Goal: Transaction & Acquisition: Purchase product/service

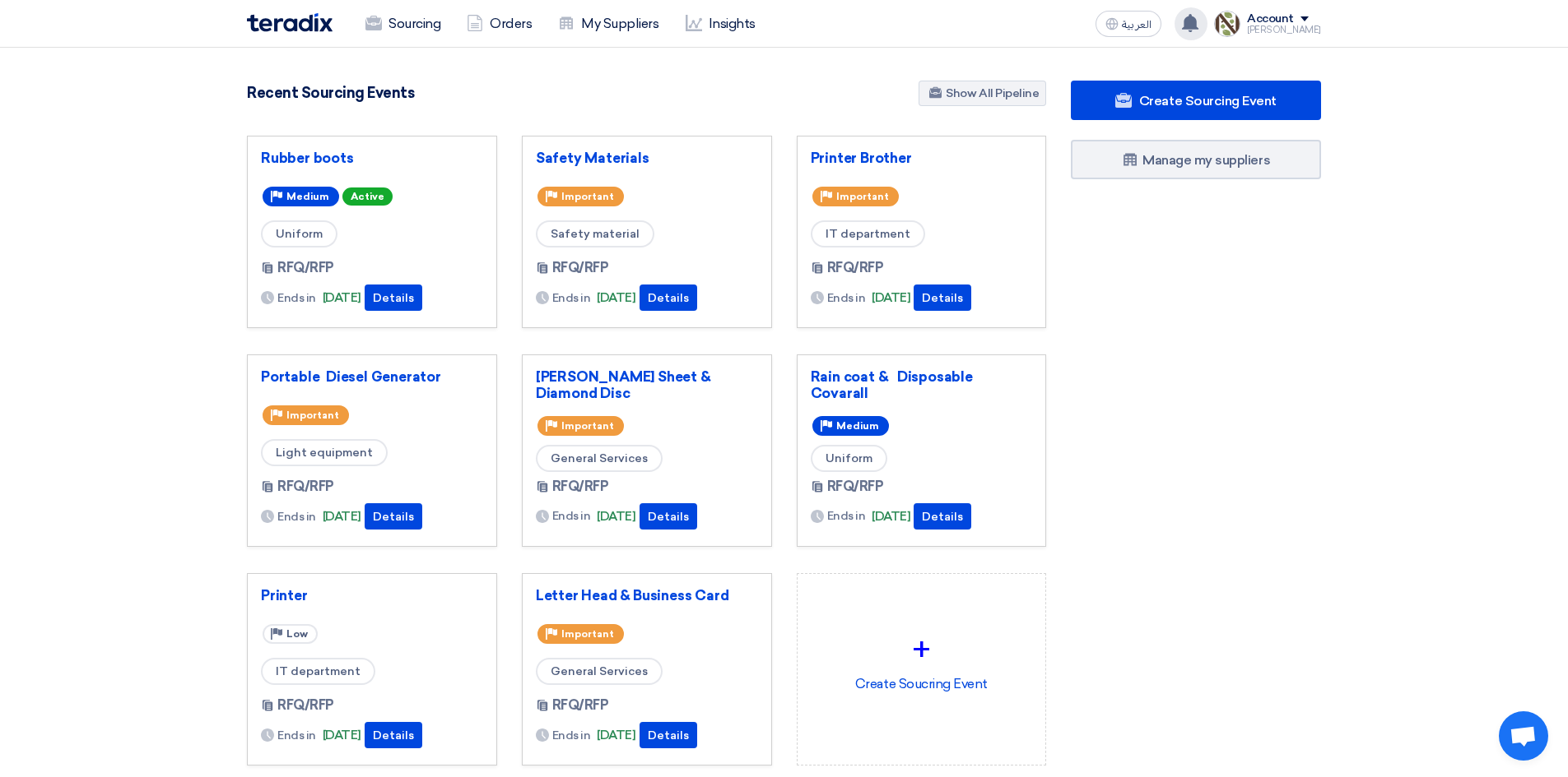
click at [851, 19] on icon at bounding box center [1189, 23] width 19 height 19
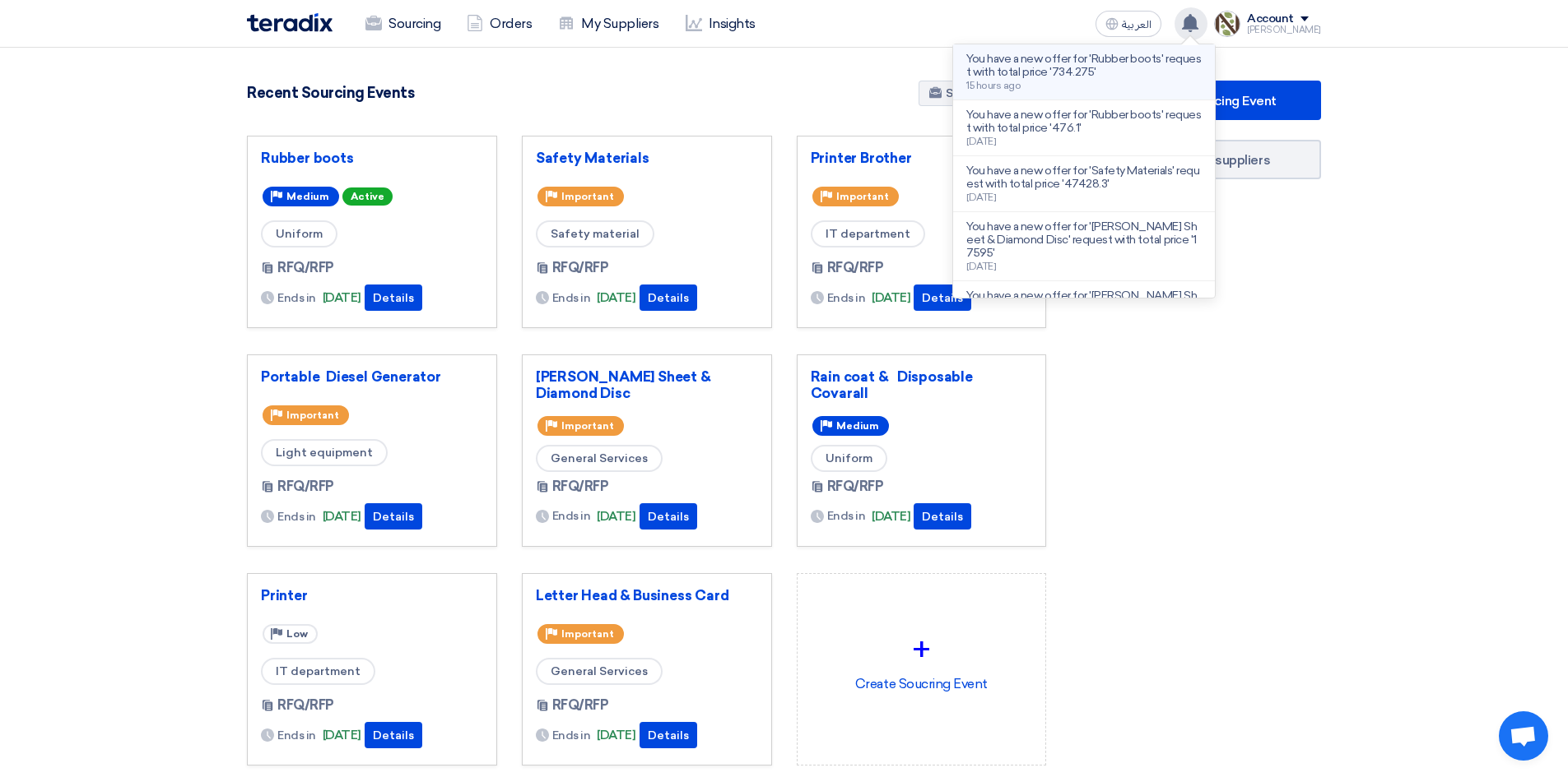
click at [851, 60] on p "You have a new offer for 'Rubber boots' request with total price '734.275'" at bounding box center [1084, 66] width 236 height 26
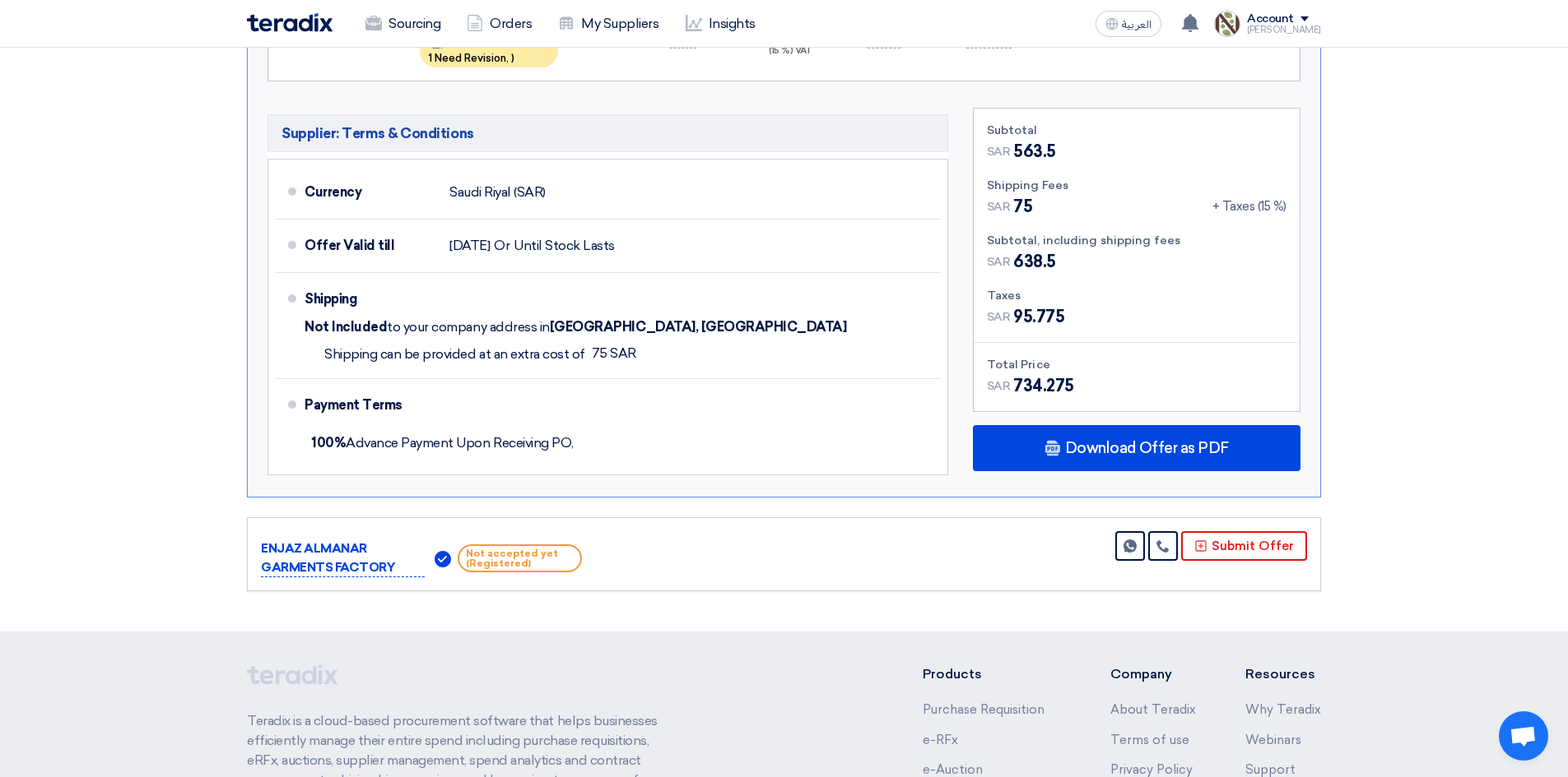
scroll to position [930, 0]
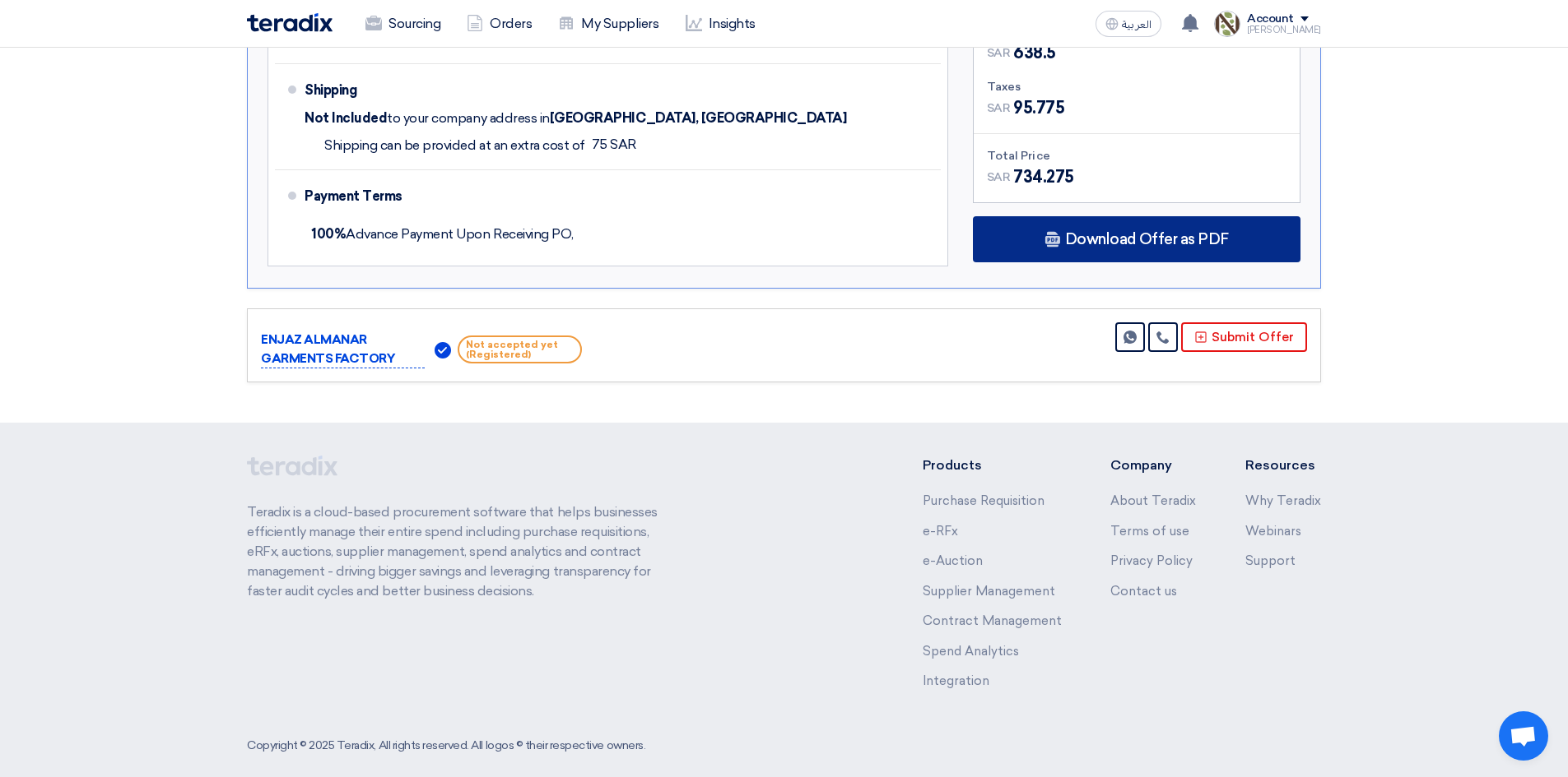
click at [851, 232] on span "Download Offer as PDF" at bounding box center [1147, 239] width 164 height 15
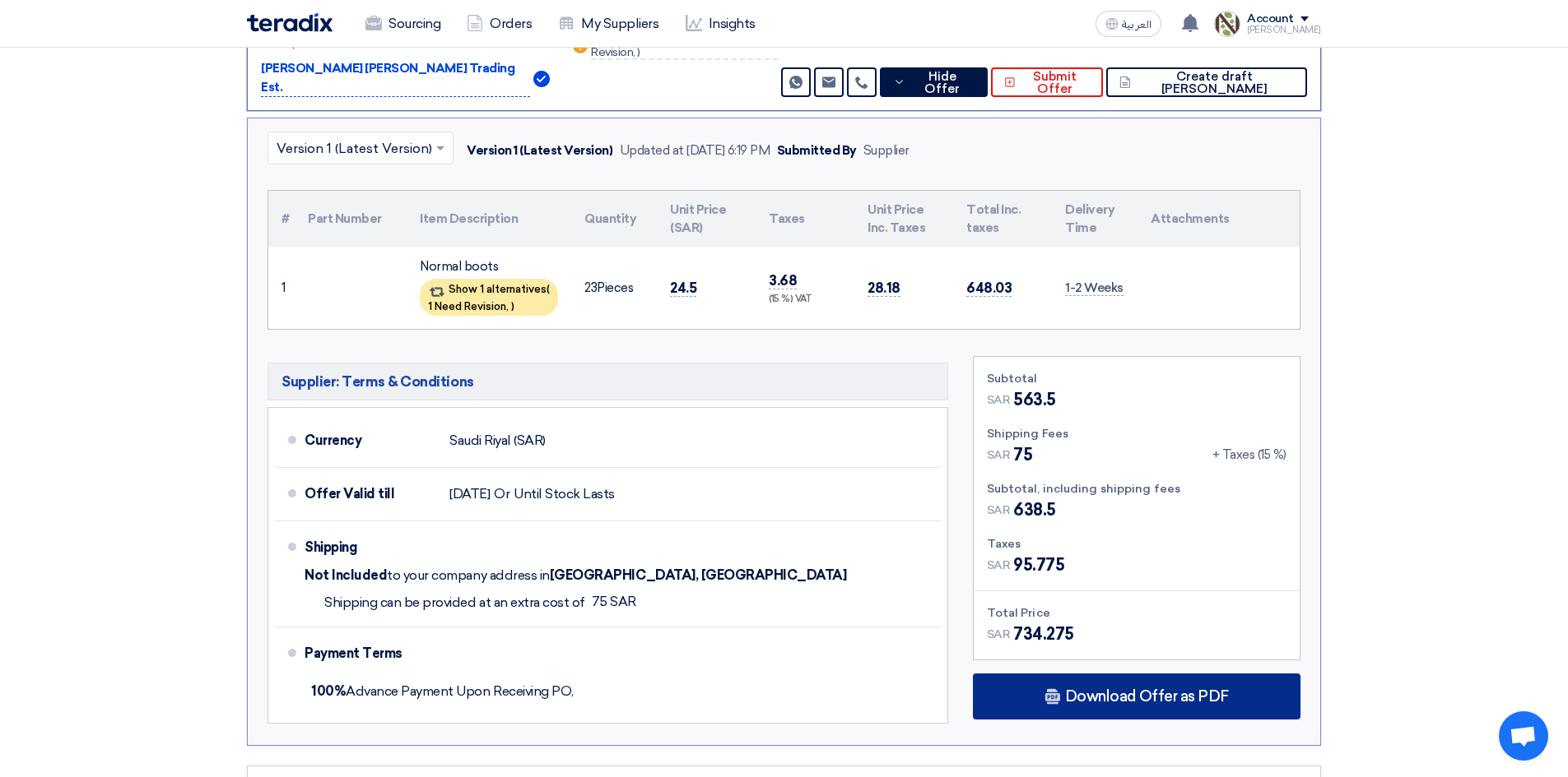
click at [851, 656] on span "Download Offer as PDF" at bounding box center [1147, 697] width 164 height 15
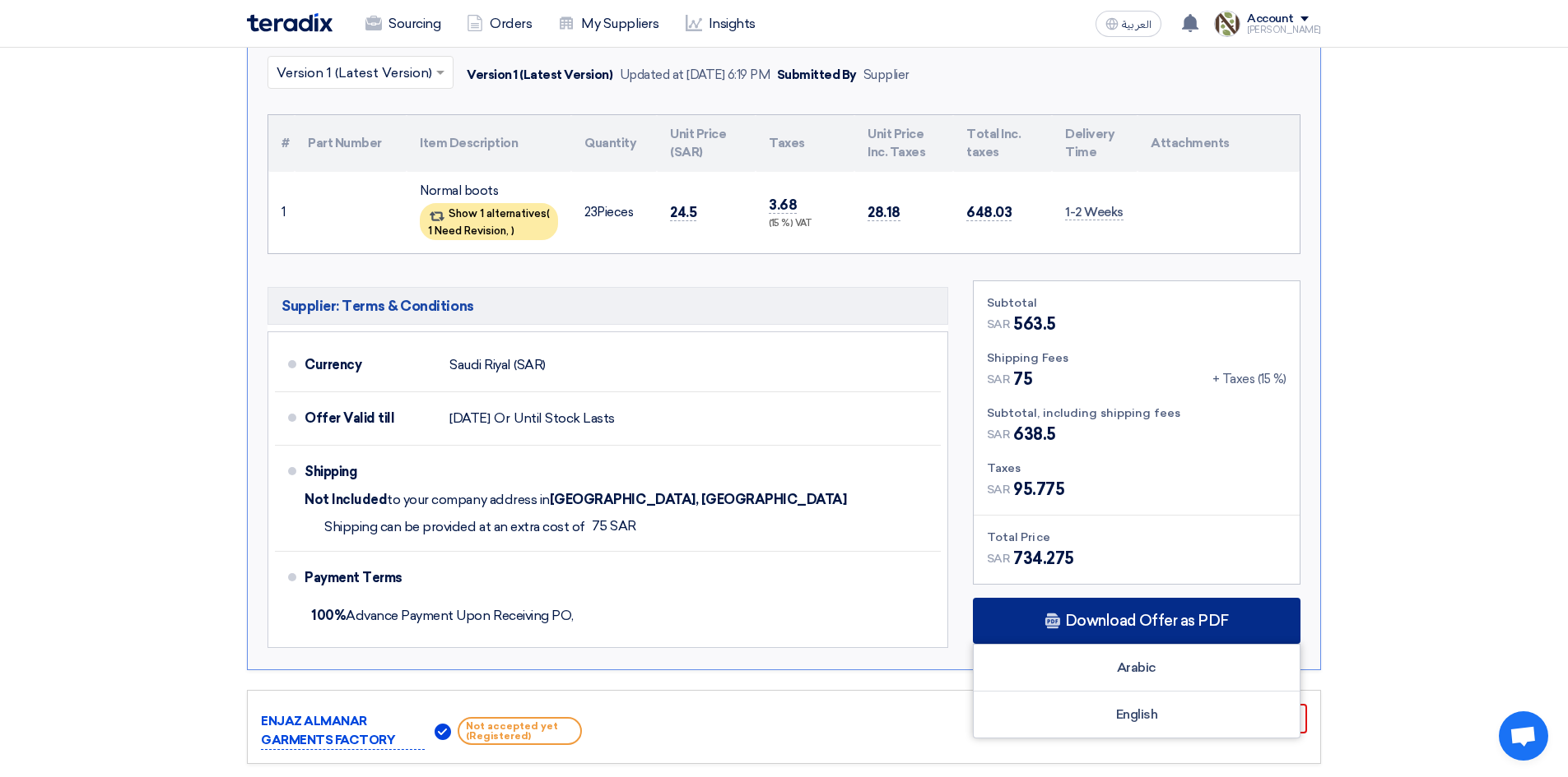
scroll to position [473, 0]
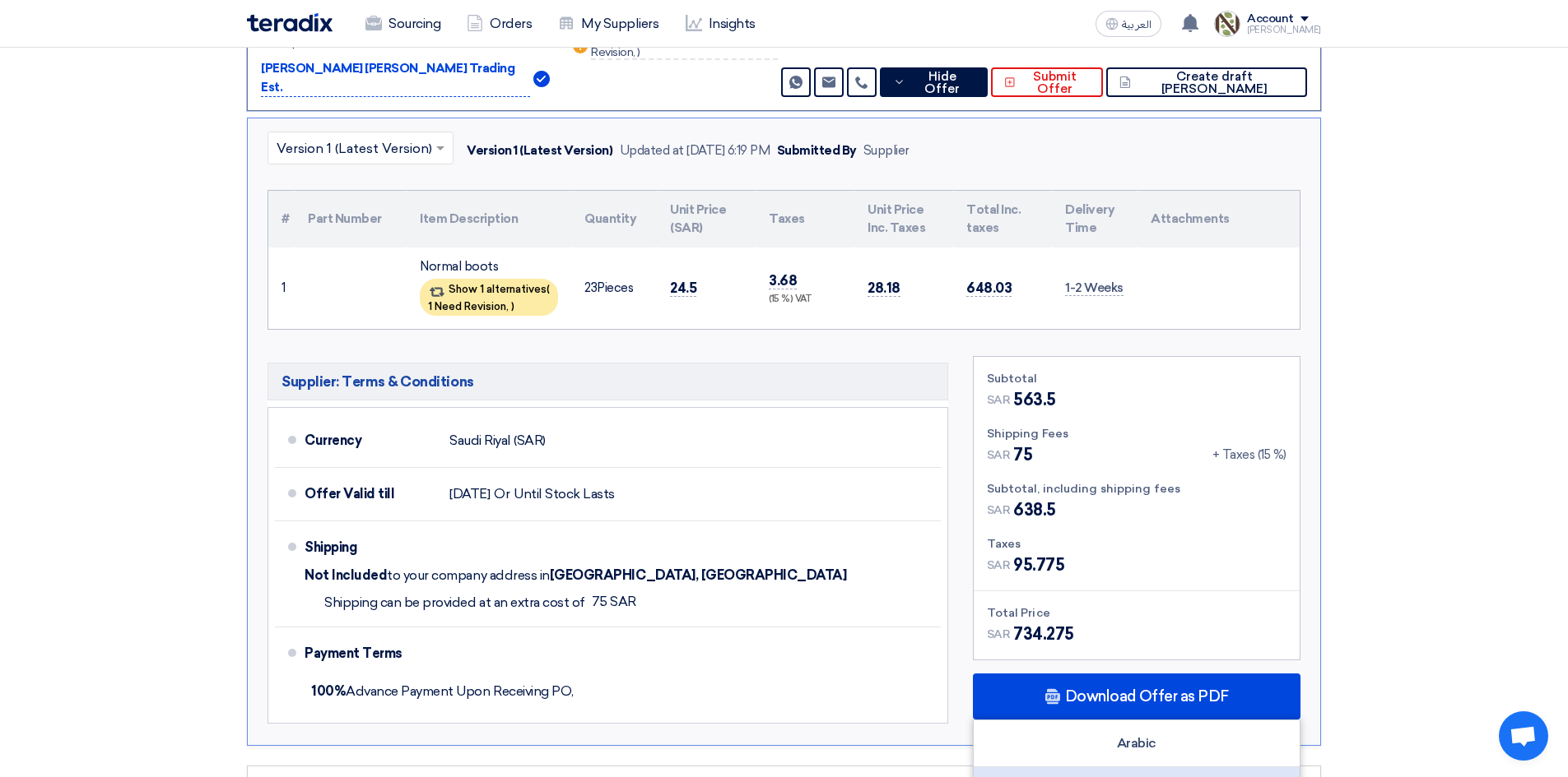
click at [851, 656] on div "English" at bounding box center [1136, 790] width 326 height 46
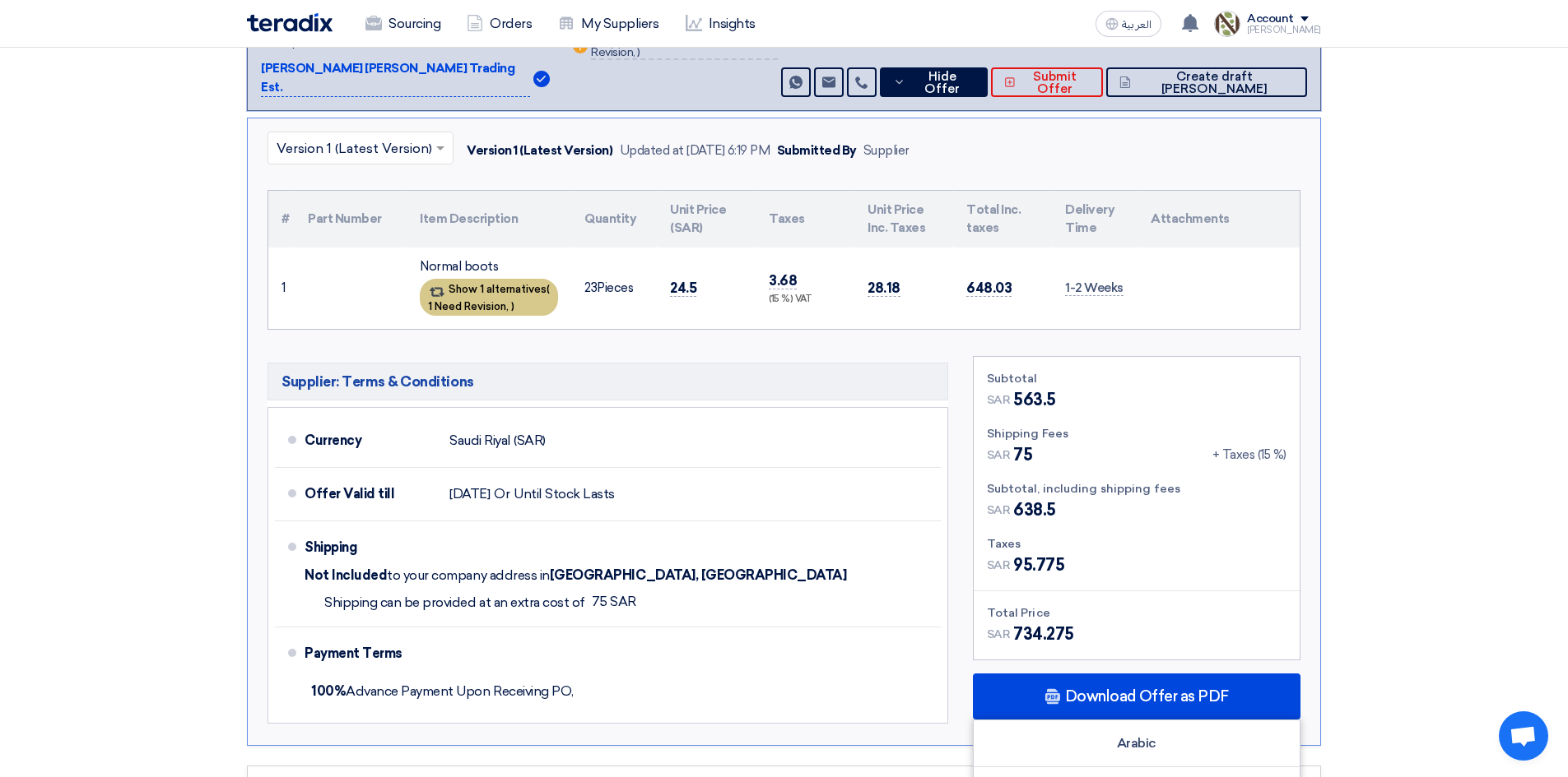
click at [474, 281] on div "Show 1 alternatives ( 1 Need Revision, )" at bounding box center [489, 297] width 139 height 37
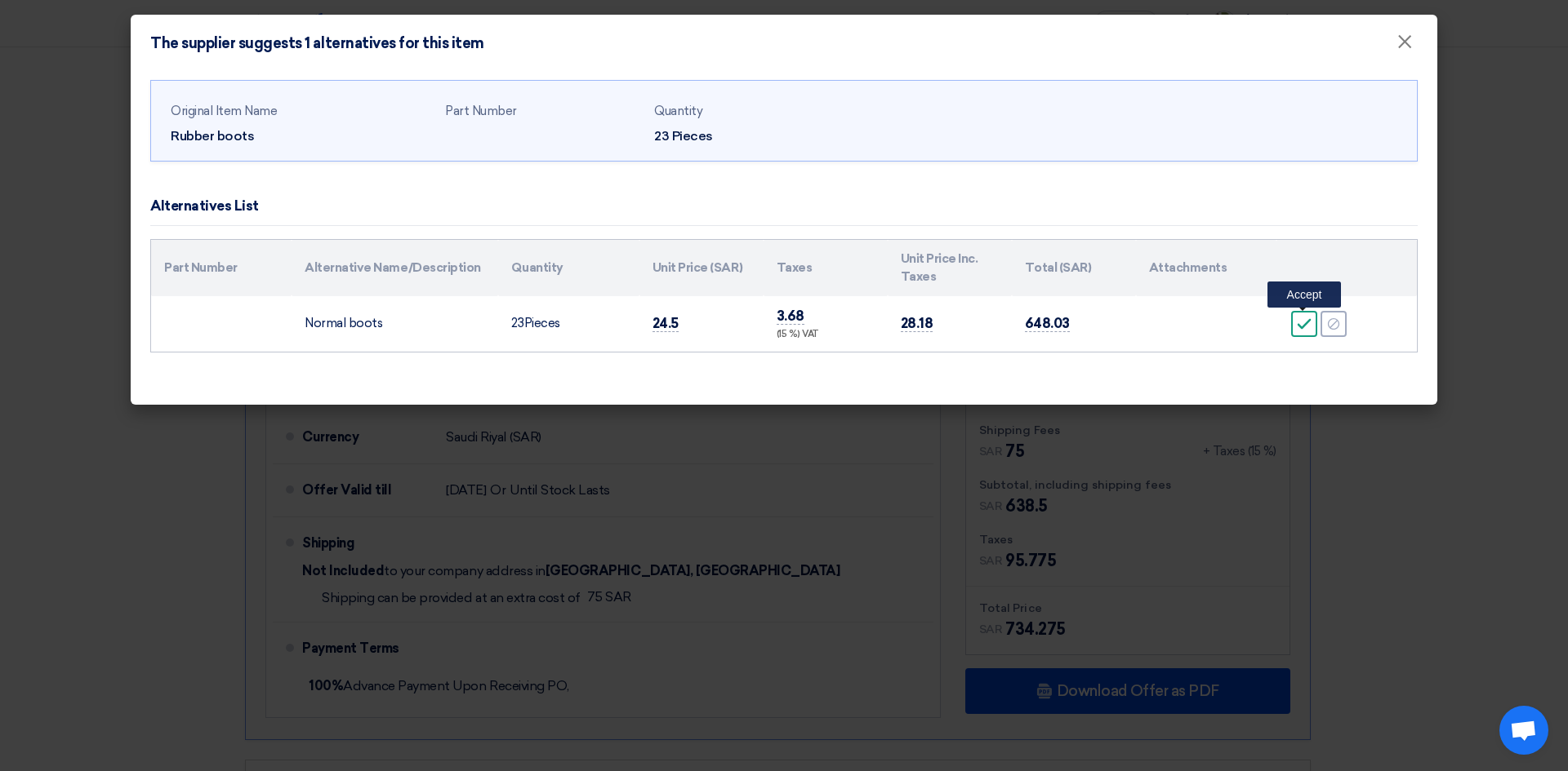
click at [844, 319] on icon "Accept" at bounding box center [1304, 324] width 15 height 15
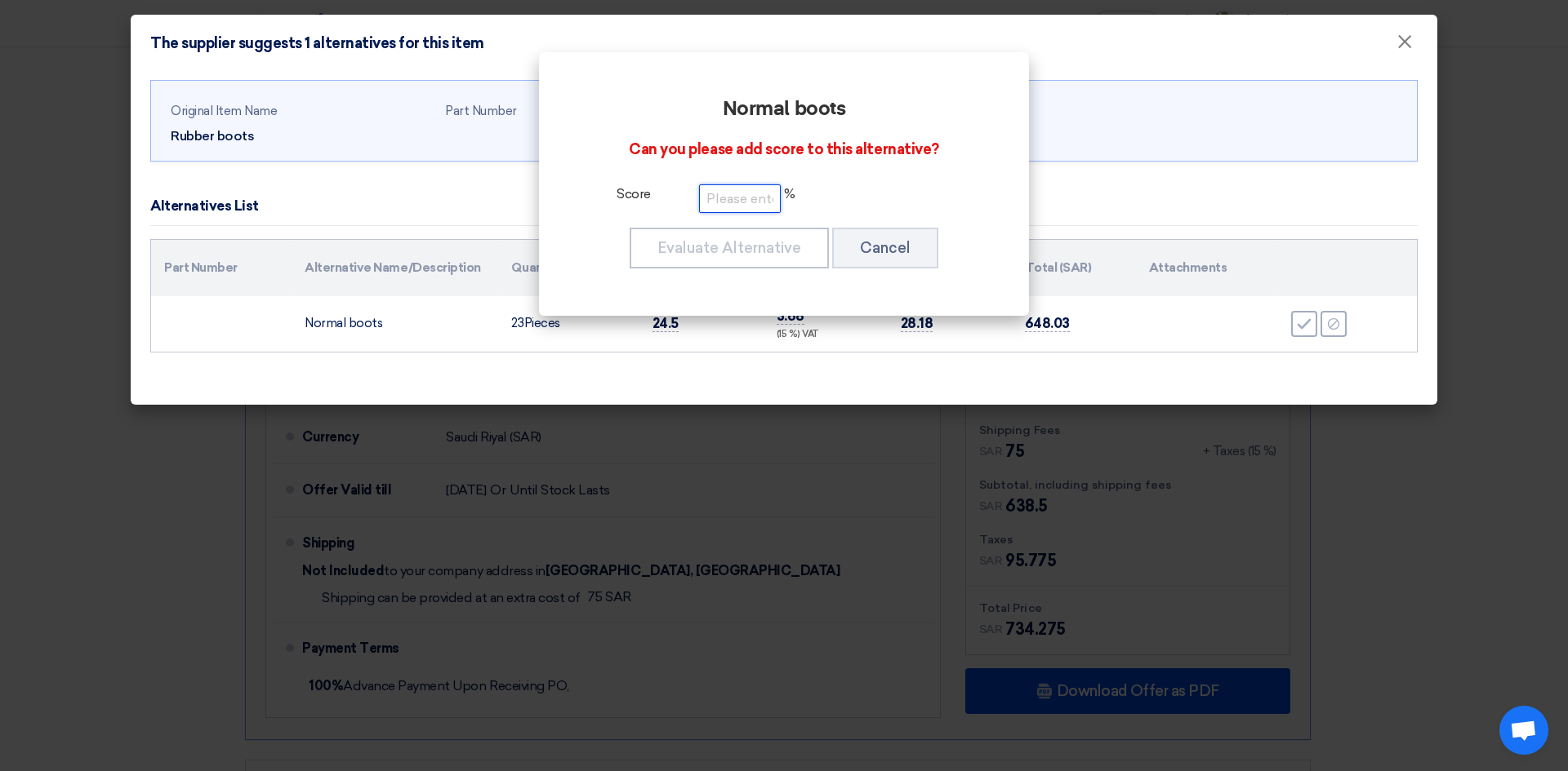
click at [730, 199] on input "number" at bounding box center [739, 199] width 81 height 29
click at [763, 260] on button "Evaluate Alternative" at bounding box center [729, 248] width 200 height 41
click at [769, 253] on button "Evaluate Alternative" at bounding box center [729, 248] width 200 height 41
click at [741, 241] on button "Evaluate Alternative" at bounding box center [729, 248] width 200 height 41
click at [730, 201] on input "75" at bounding box center [739, 199] width 81 height 29
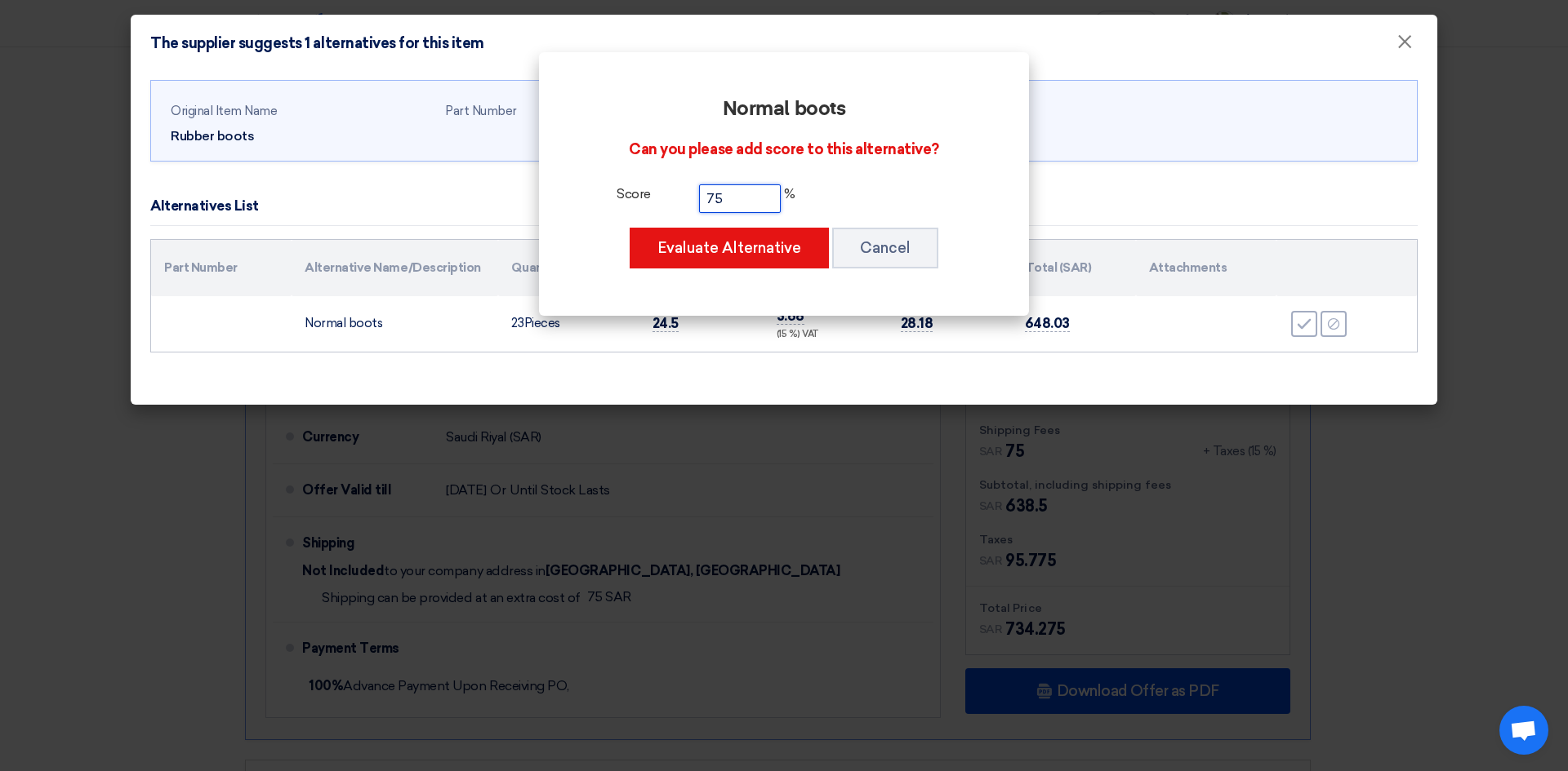
type input "7"
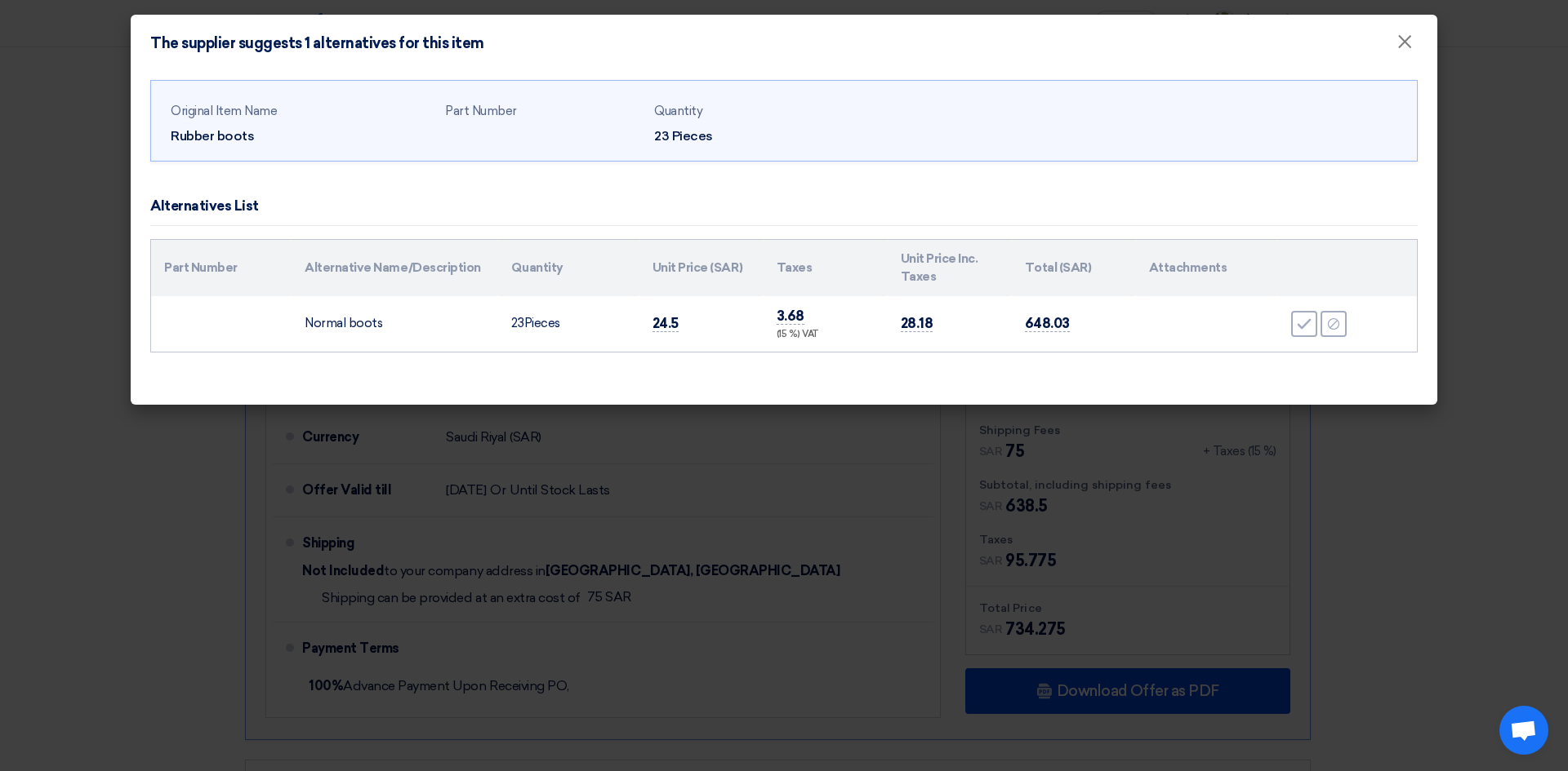
type input "80"
click at [725, 252] on div "Normal boots Can you please add score to this alternative? Score 80 % Evaluate …" at bounding box center [784, 143] width 451 height 224
click at [844, 326] on div "Accept" at bounding box center [1304, 324] width 26 height 26
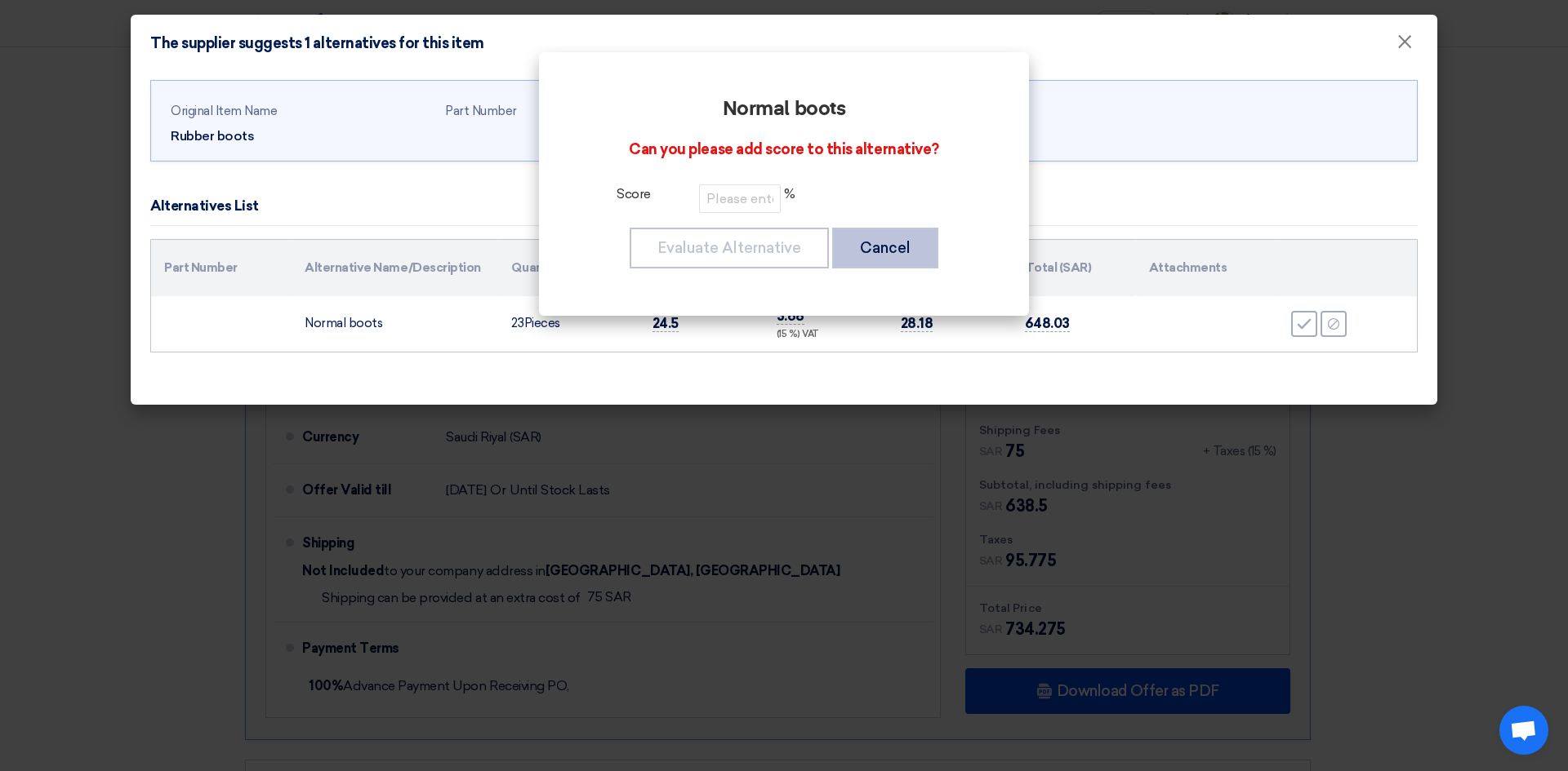
drag, startPoint x: 879, startPoint y: 254, endPoint x: 1001, endPoint y: 214, distance: 128.4
click at [844, 254] on button "Cancel" at bounding box center [884, 248] width 106 height 41
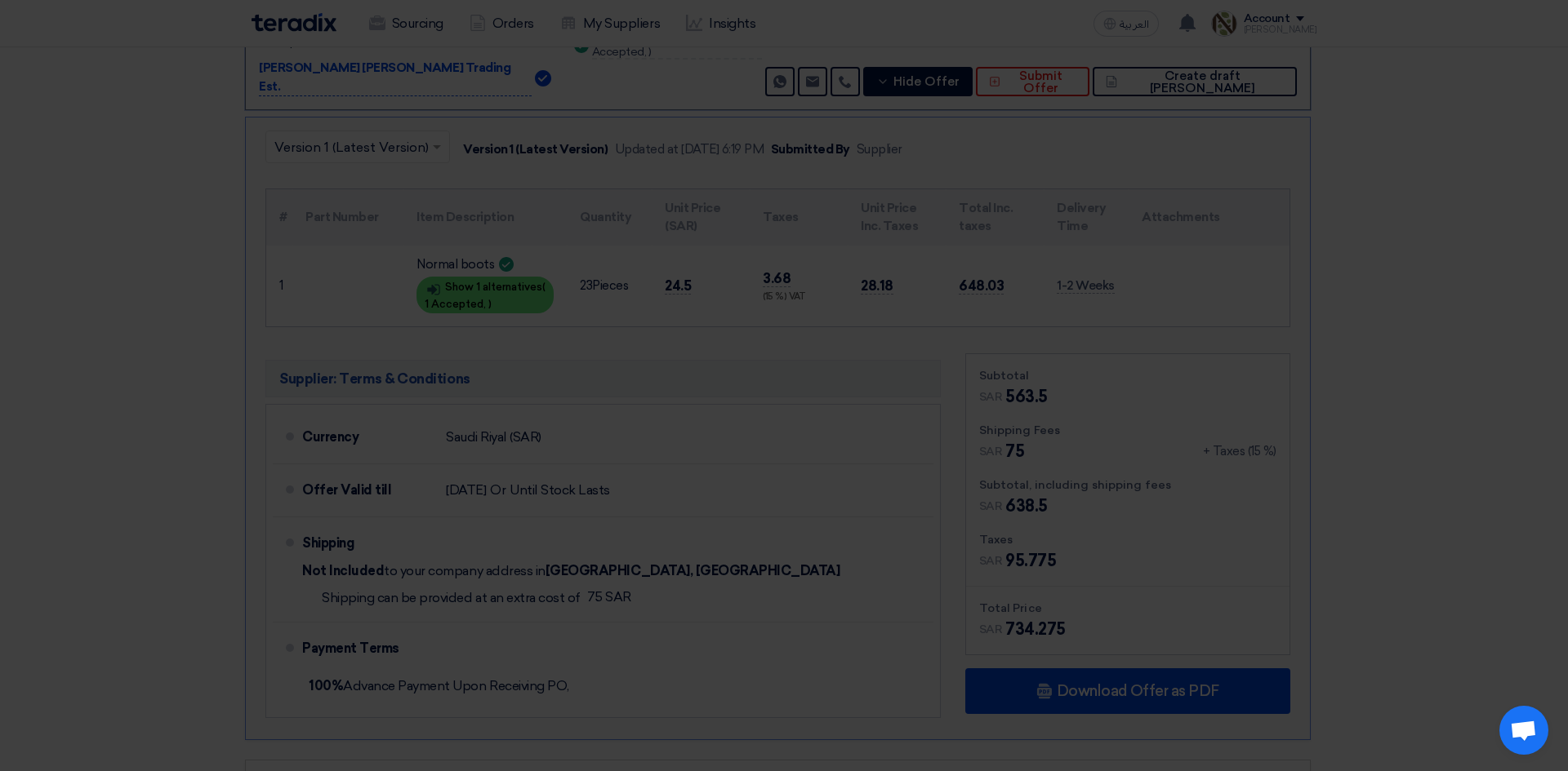
click at [844, 31] on div "The supplier suggests 1 alternatives for this item ×" at bounding box center [784, 2] width 1306 height 57
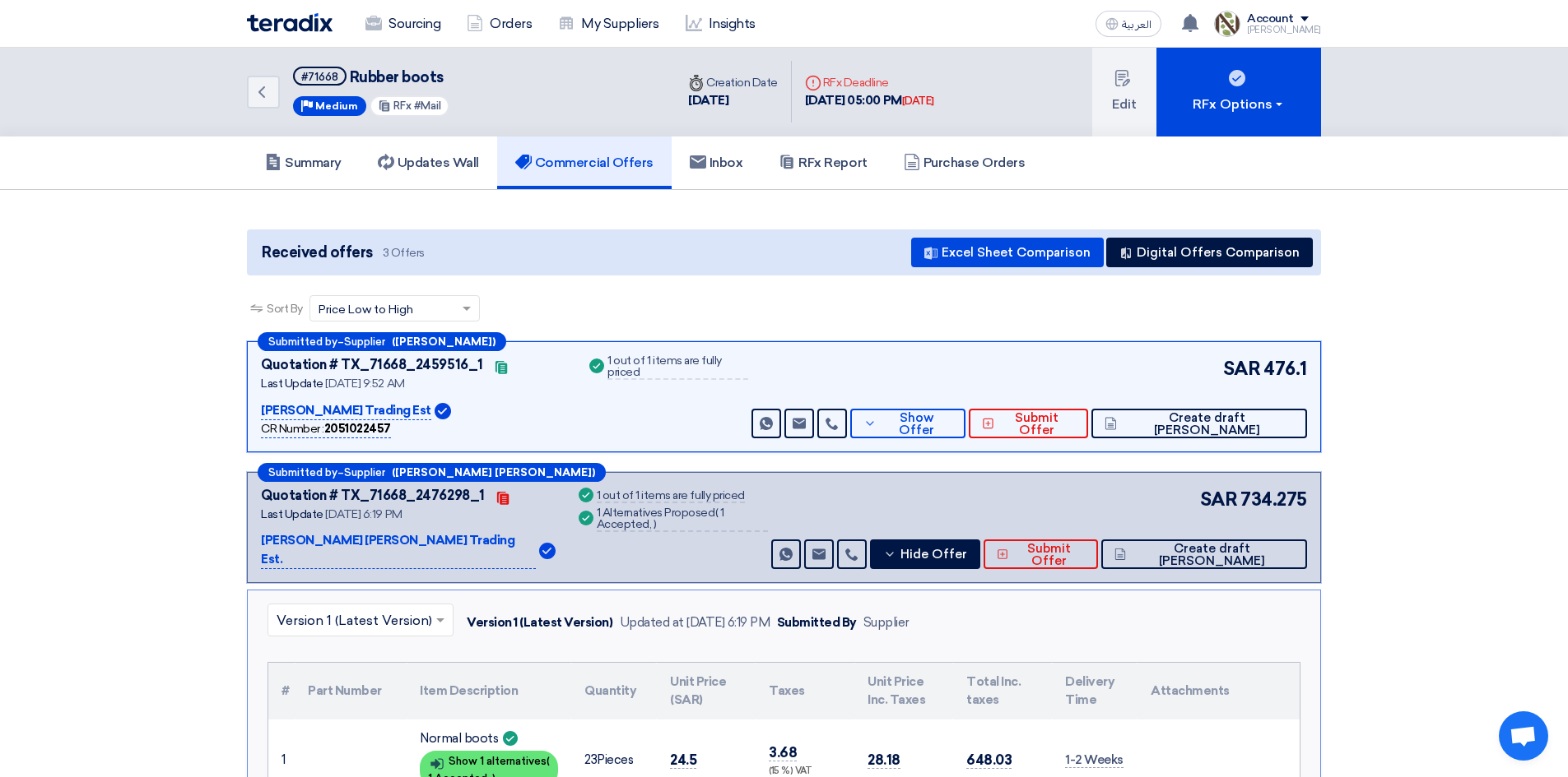
scroll to position [0, 0]
click at [328, 28] on img at bounding box center [289, 22] width 86 height 19
